Goal: Task Accomplishment & Management: Manage account settings

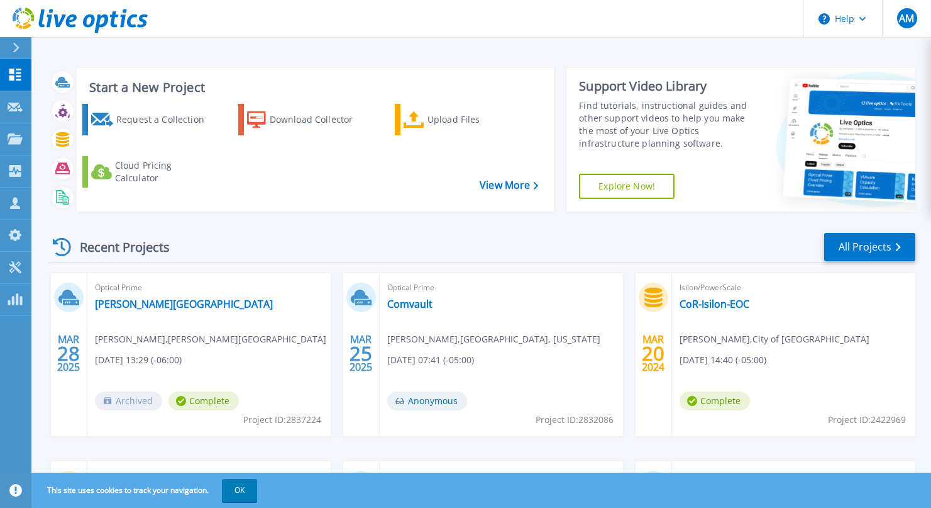
click at [11, 48] on div at bounding box center [21, 47] width 20 height 21
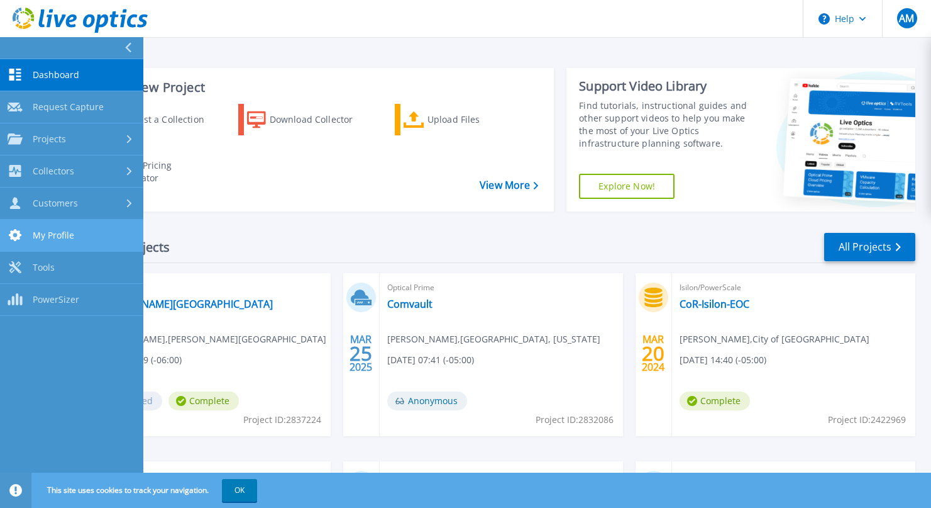
click at [70, 231] on span "My Profile" at bounding box center [54, 235] width 42 height 11
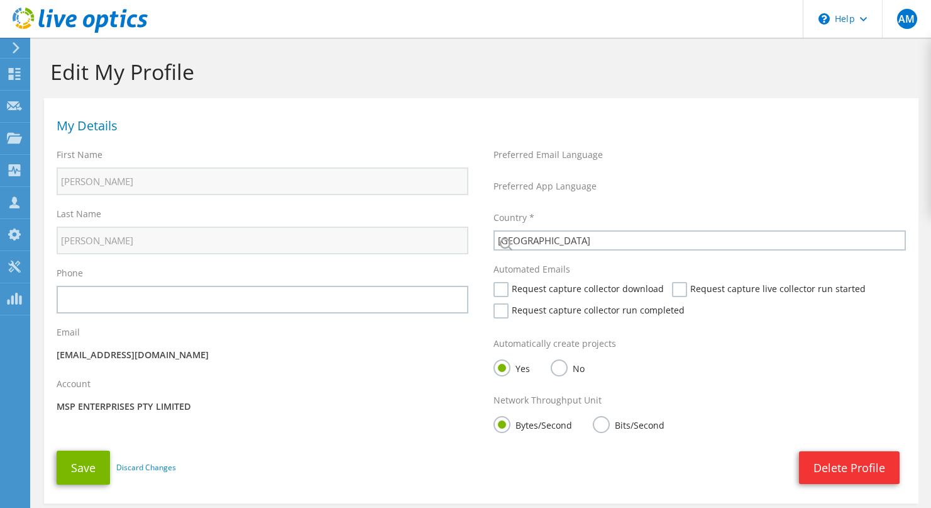
select select "224"
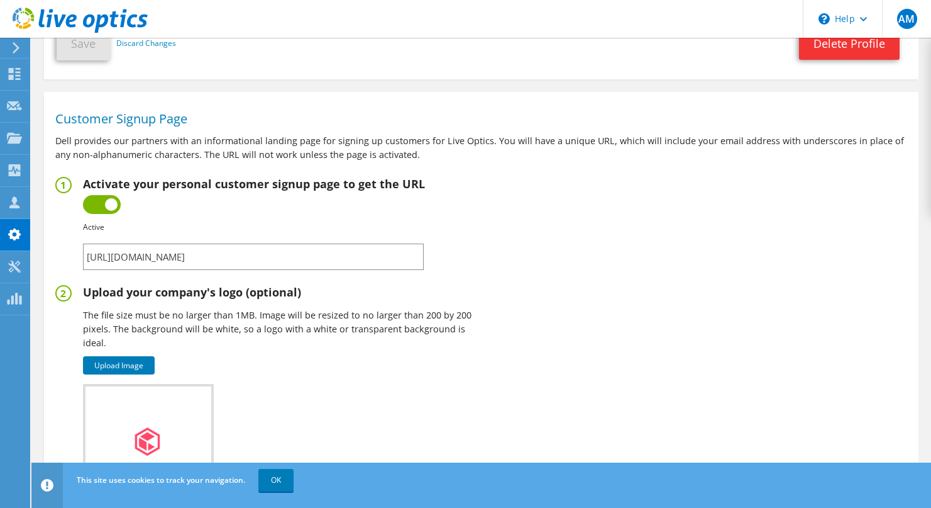
scroll to position [612, 0]
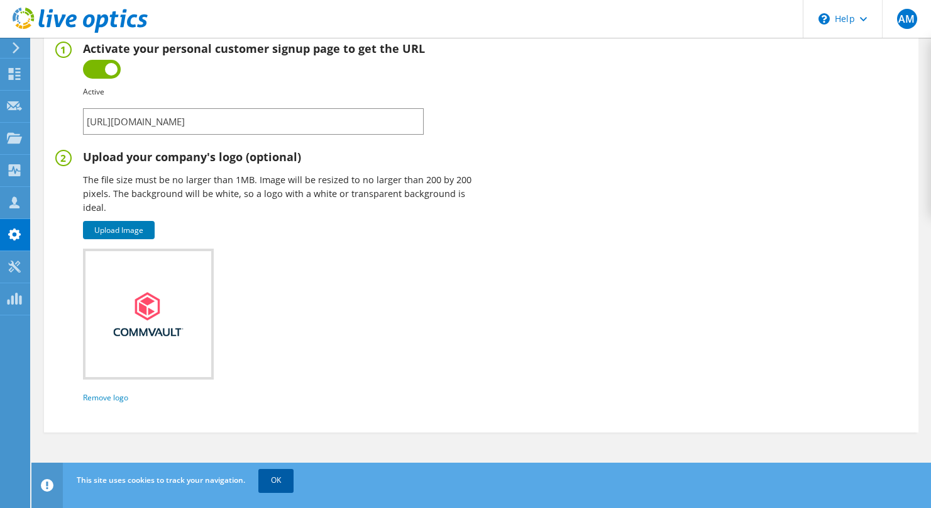
click at [271, 480] on link "OK" at bounding box center [275, 480] width 35 height 23
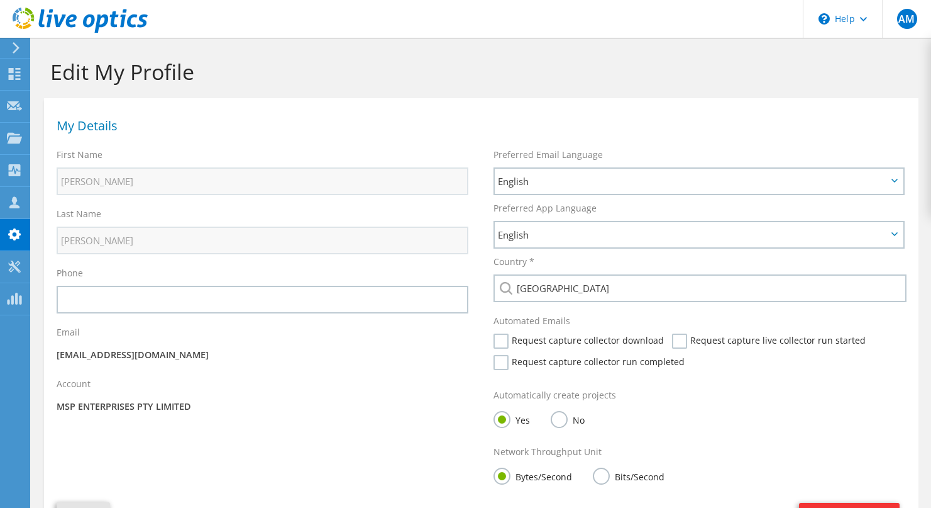
scroll to position [563, 0]
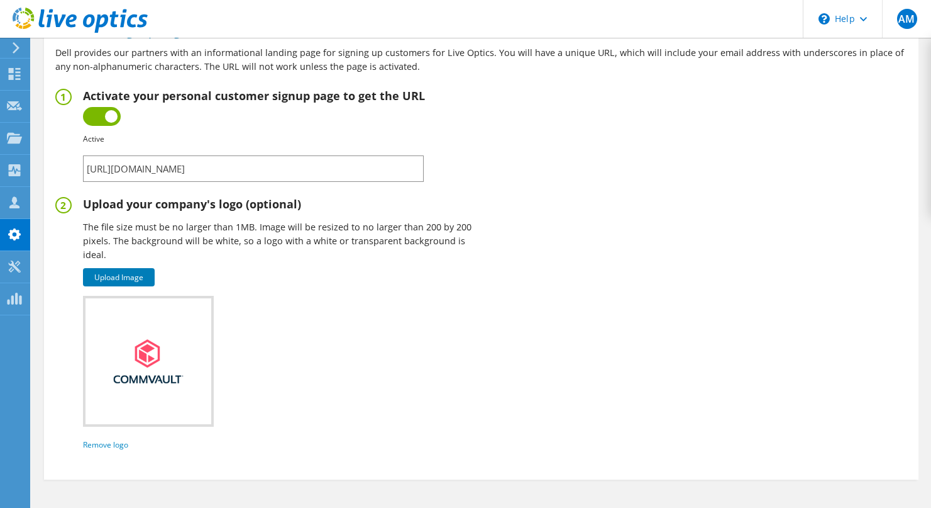
click at [369, 173] on input "[URL][DOMAIN_NAME]" at bounding box center [253, 168] width 341 height 26
click at [395, 331] on div "Upload Image Uploaded file type is not supported. Uploaded file must not exceed…" at bounding box center [279, 360] width 393 height 181
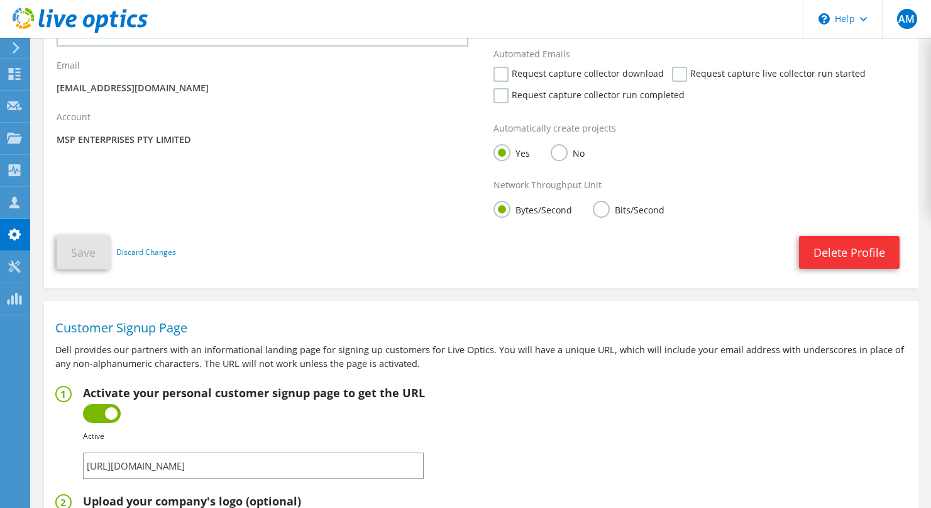
scroll to position [414, 0]
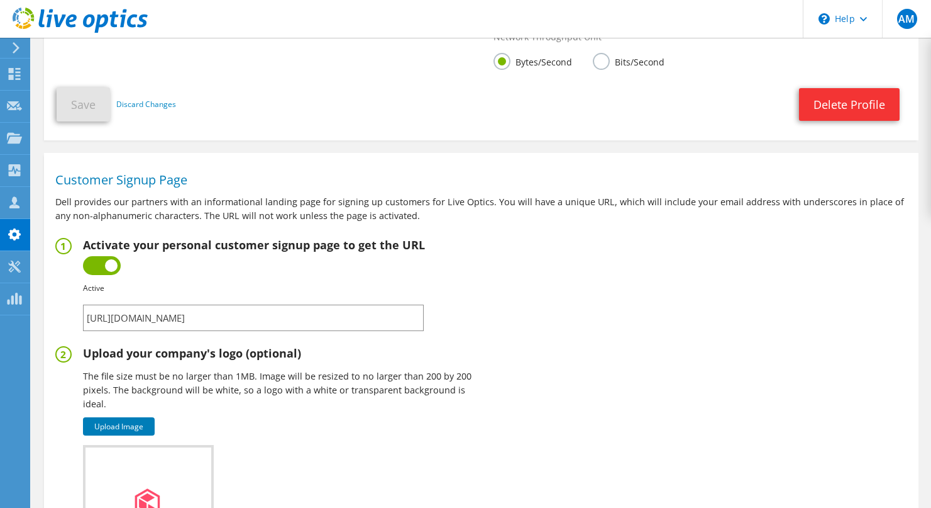
drag, startPoint x: 362, startPoint y: 318, endPoint x: 47, endPoint y: 325, distance: 315.8
click at [47, 325] on section "Customer Signup Page Dell provides our partners with an informational landing p…" at bounding box center [481, 387] width 875 height 457
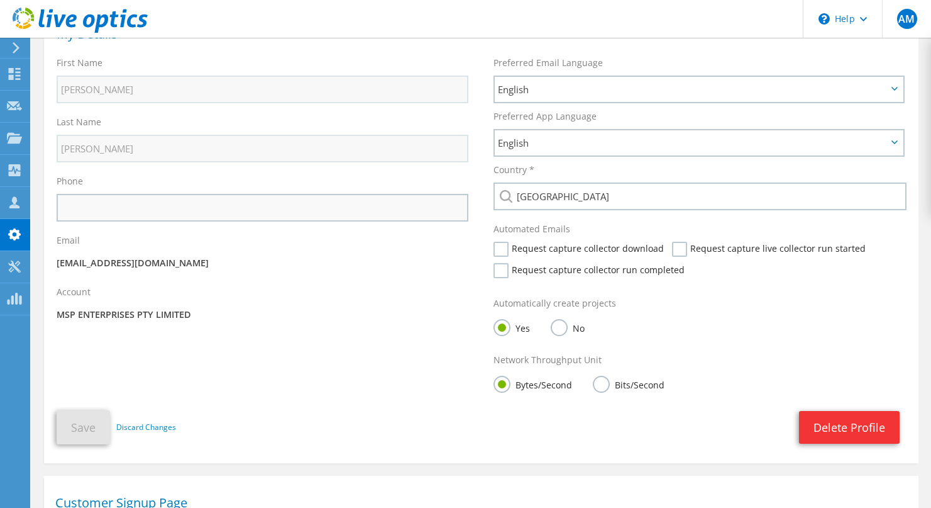
scroll to position [0, 0]
